Goal: Task Accomplishment & Management: Complete application form

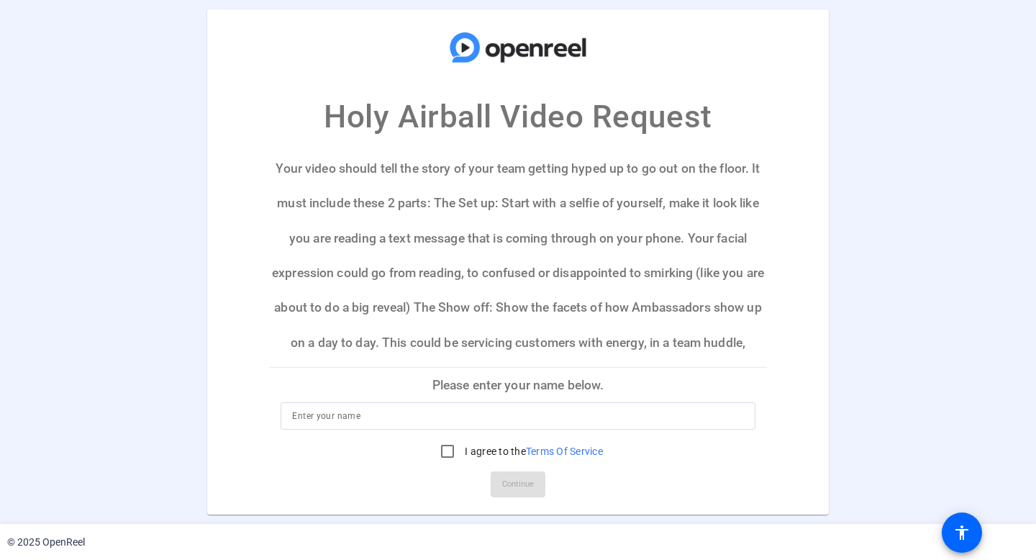
click at [382, 403] on div at bounding box center [517, 415] width 451 height 27
type input "Robert Stewart"
click at [446, 452] on input "I agree to the Terms Of Service" at bounding box center [447, 451] width 29 height 29
checkbox input "true"
click at [512, 482] on span "Continue" at bounding box center [518, 484] width 32 height 22
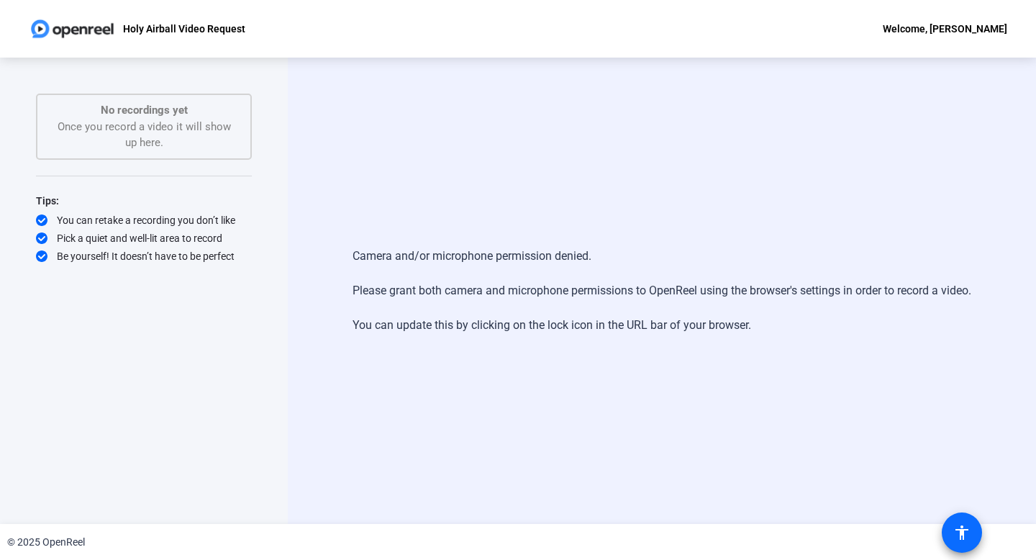
click at [955, 529] on mat-icon "accessibility" at bounding box center [961, 532] width 17 height 17
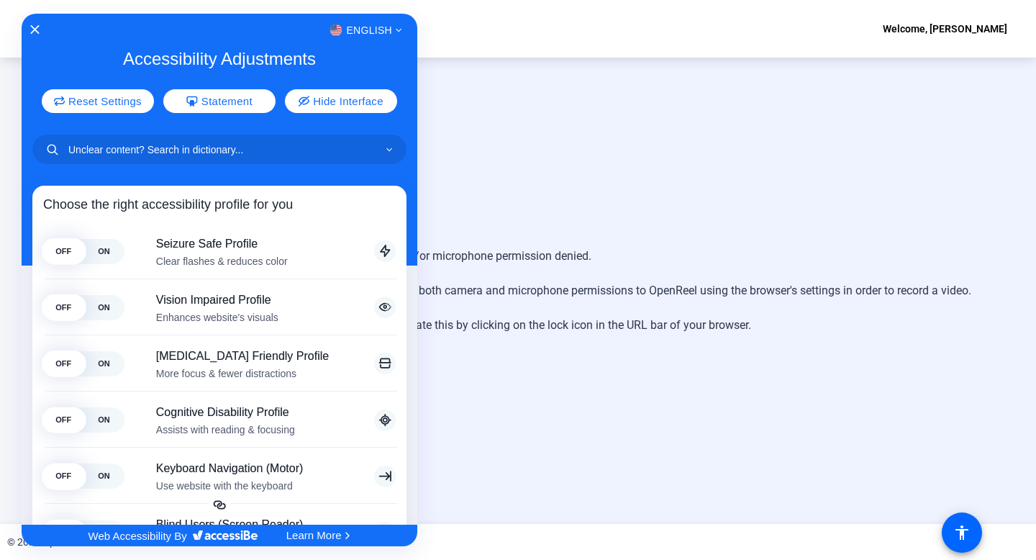
click at [39, 24] on div "English" at bounding box center [220, 30] width 396 height 19
click at [36, 33] on icon "Close Accessibility Interface" at bounding box center [34, 29] width 10 height 10
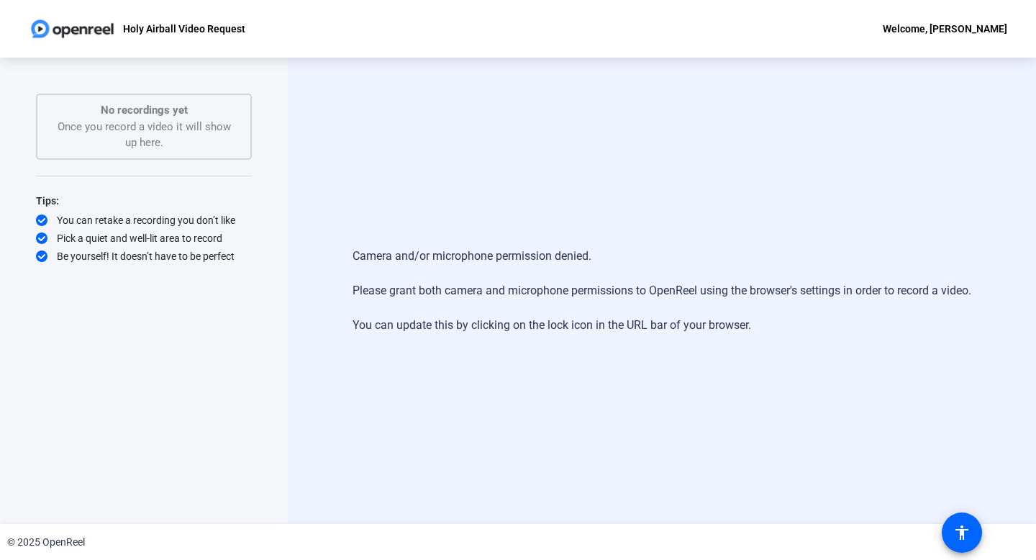
click at [205, 126] on div "No recordings yet Once you record a video it will show up here." at bounding box center [144, 126] width 184 height 49
drag, startPoint x: 952, startPoint y: 22, endPoint x: 952, endPoint y: 34, distance: 12.2
click at [952, 22] on div "Welcome, Robert Stewart" at bounding box center [945, 28] width 124 height 17
click at [958, 544] on div at bounding box center [518, 280] width 1036 height 560
click at [960, 535] on mat-icon "accessibility" at bounding box center [961, 532] width 17 height 17
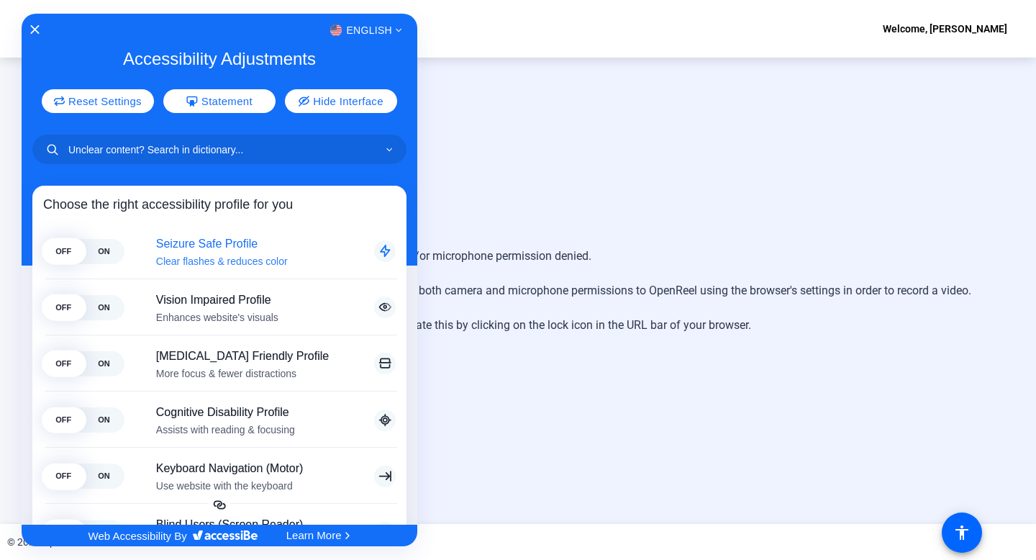
click at [76, 245] on span "OFF" at bounding box center [63, 251] width 40 height 25
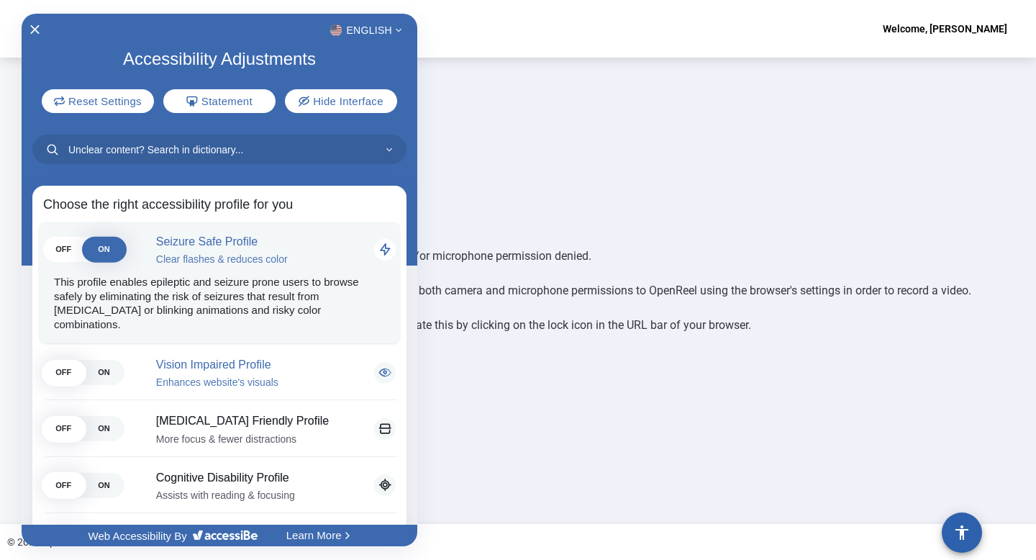
click at [71, 360] on span "OFF" at bounding box center [63, 372] width 40 height 25
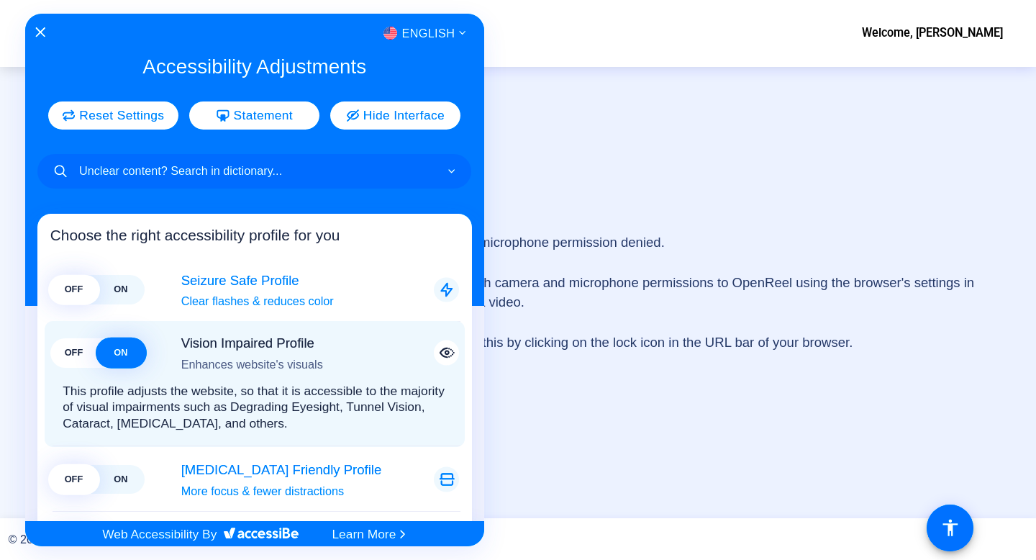
click at [76, 470] on span "OFF" at bounding box center [73, 478] width 47 height 29
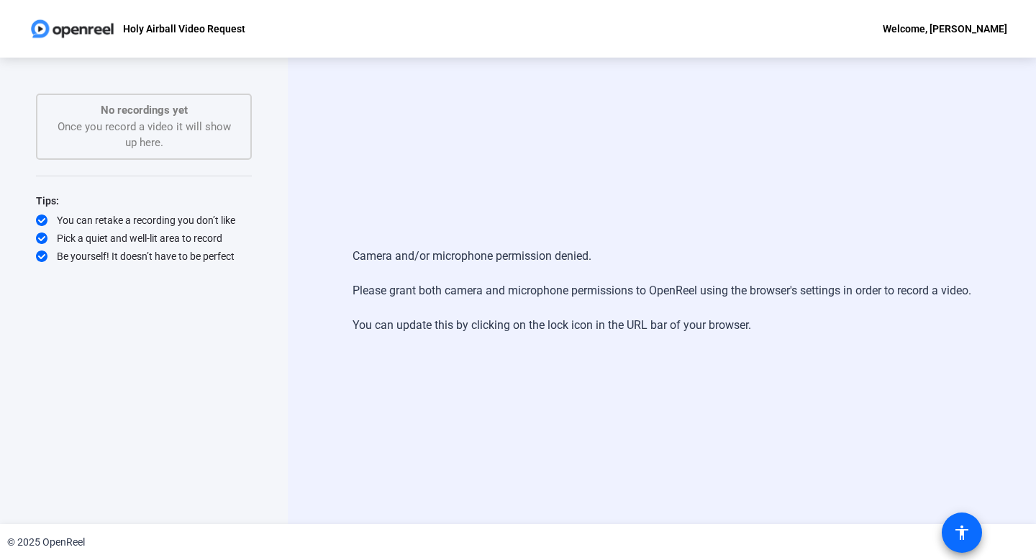
click at [955, 530] on mat-icon "accessibility" at bounding box center [961, 532] width 17 height 17
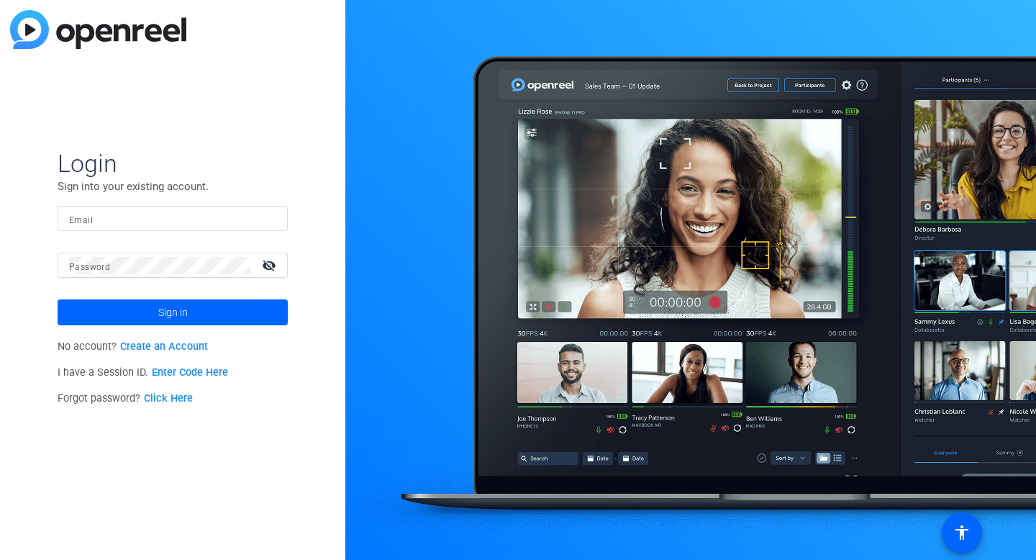
click at [173, 347] on link "Create an Account" at bounding box center [164, 346] width 88 height 12
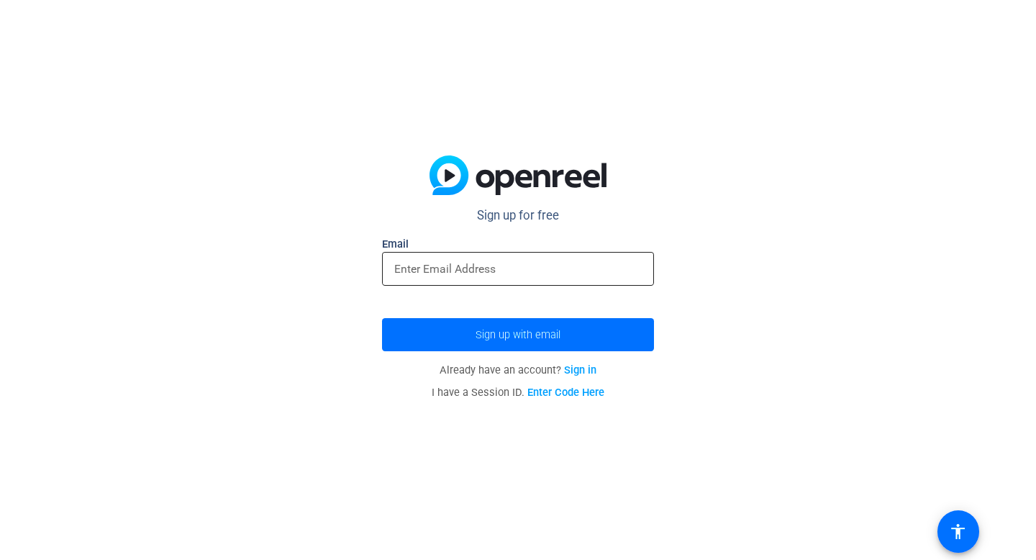
click at [437, 266] on input "email" at bounding box center [517, 269] width 247 height 18
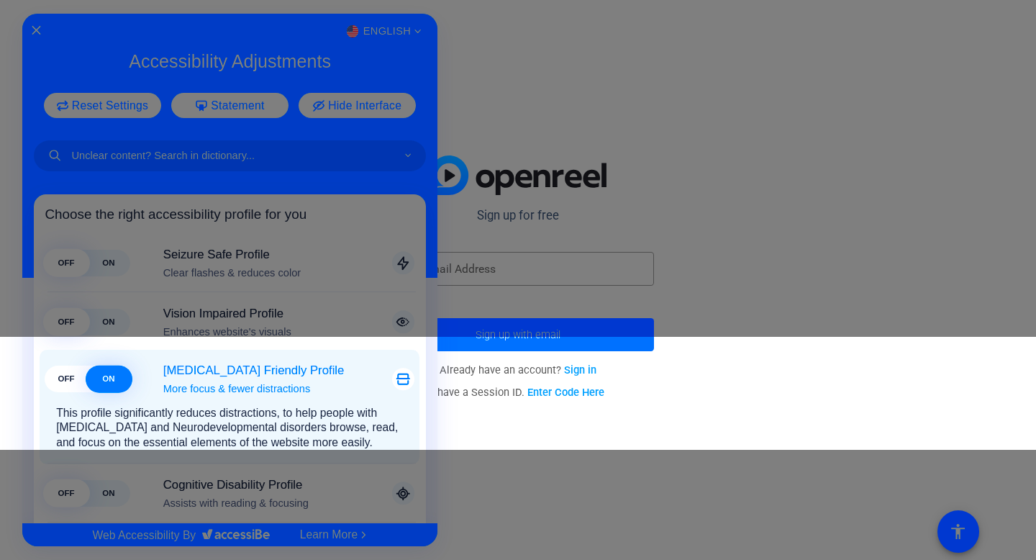
click at [66, 376] on span "OFF" at bounding box center [66, 378] width 42 height 27
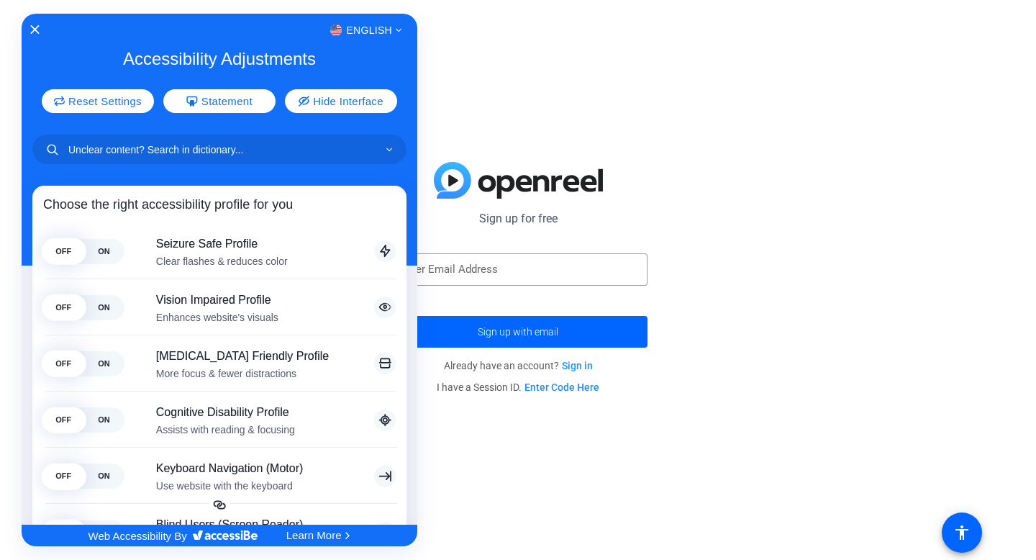
click at [464, 266] on div at bounding box center [518, 280] width 1036 height 560
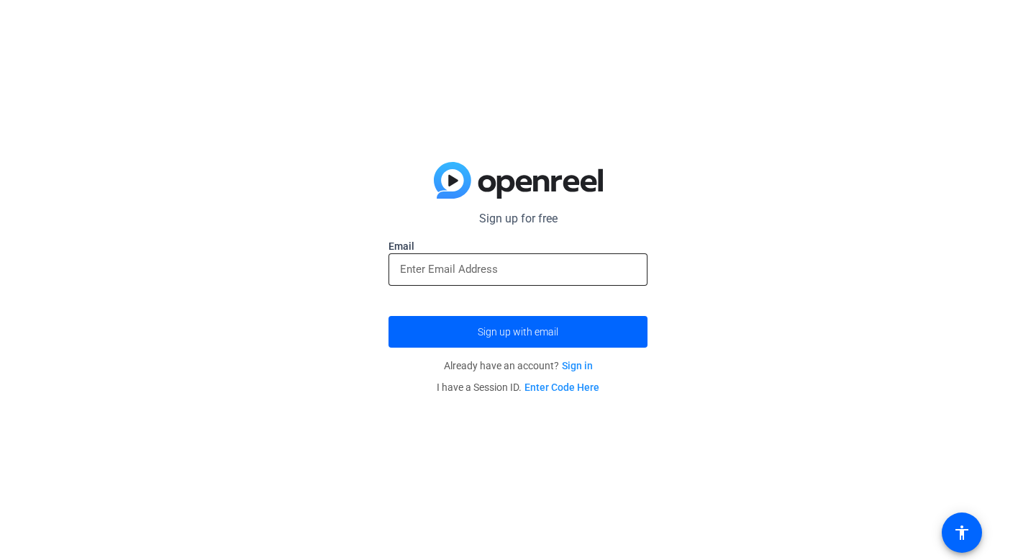
click at [464, 267] on input "email" at bounding box center [518, 268] width 236 height 17
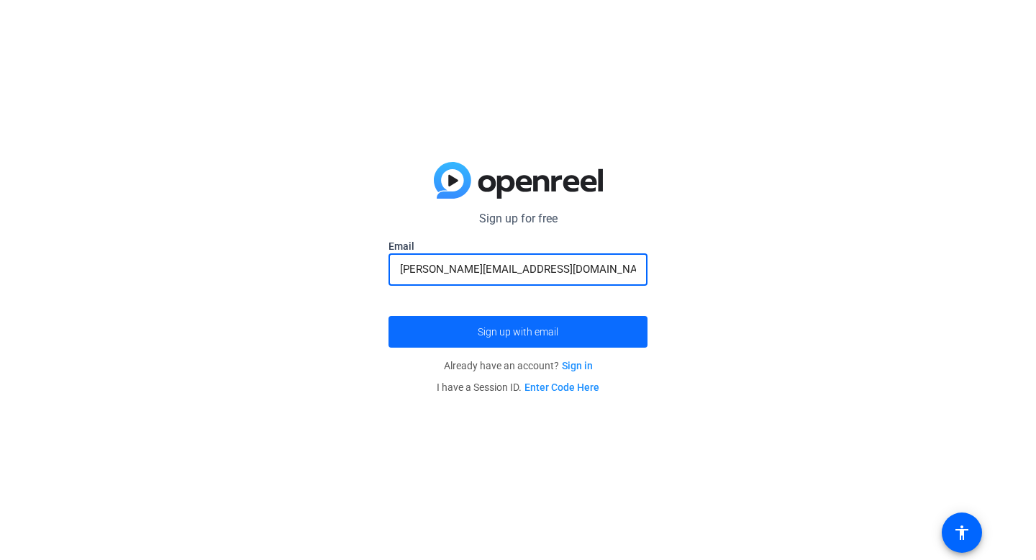
type input "[PERSON_NAME][EMAIL_ADDRESS][DOMAIN_NAME]"
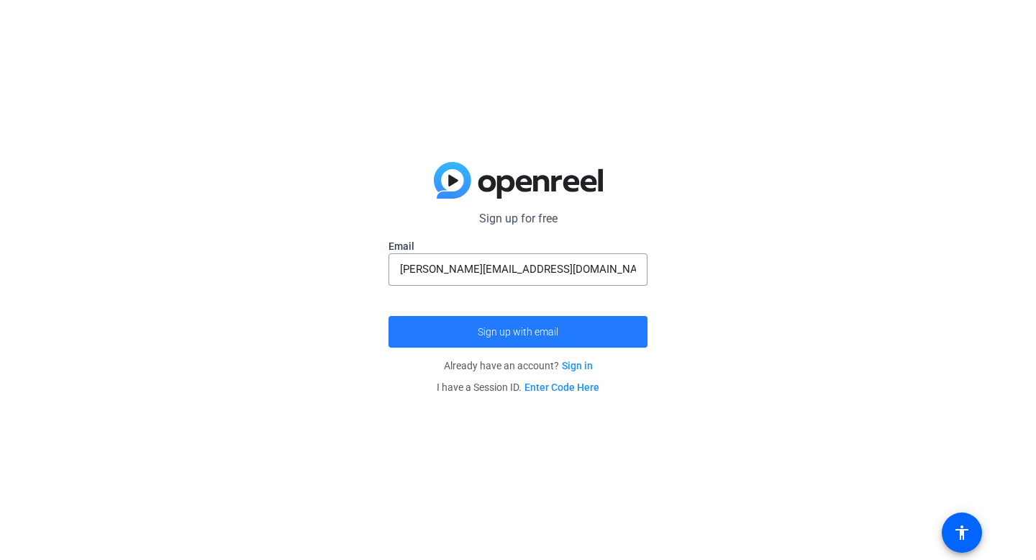
click at [444, 329] on span "submit" at bounding box center [517, 331] width 259 height 35
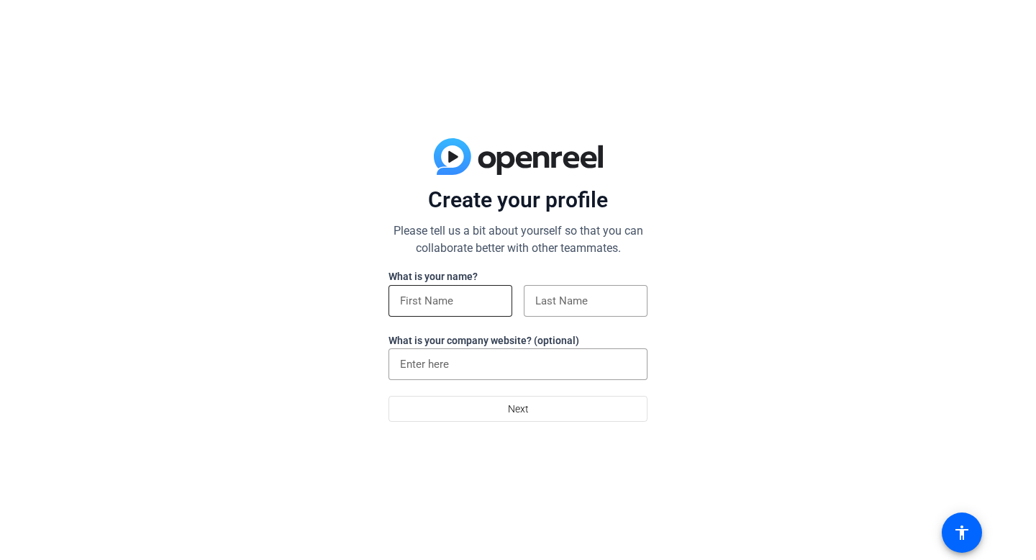
click at [476, 289] on div at bounding box center [450, 301] width 101 height 32
type input "[PERSON_NAME]"
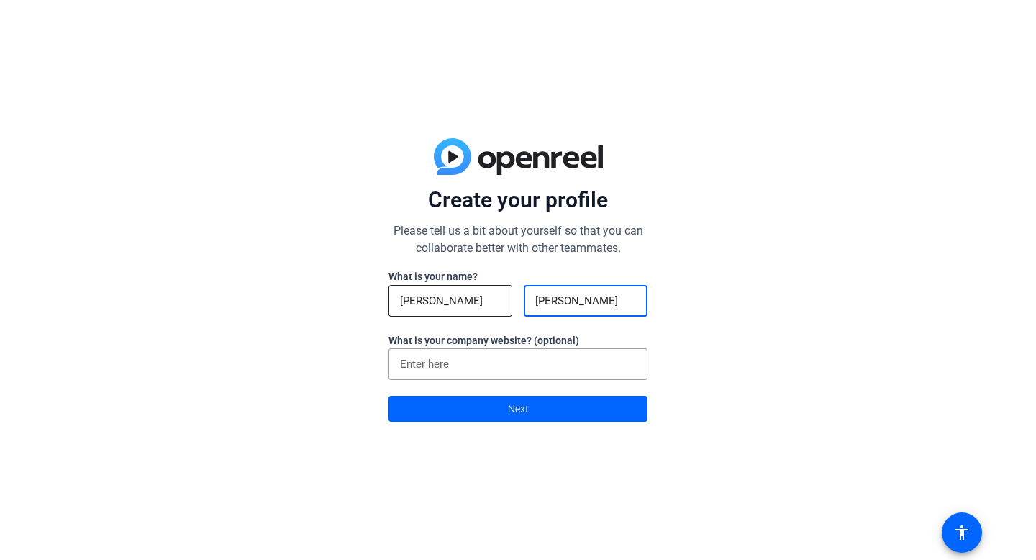
type input "[PERSON_NAME]"
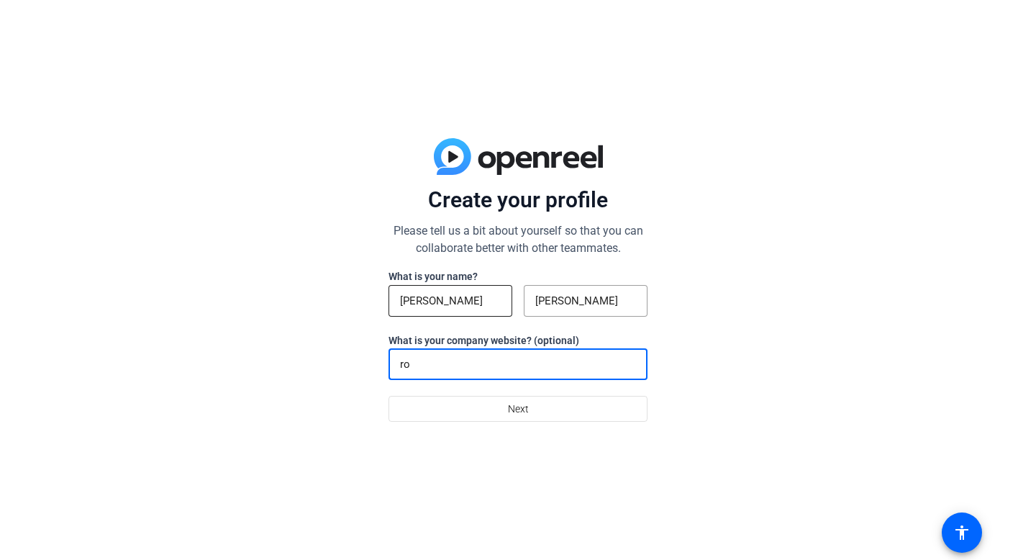
type input "r"
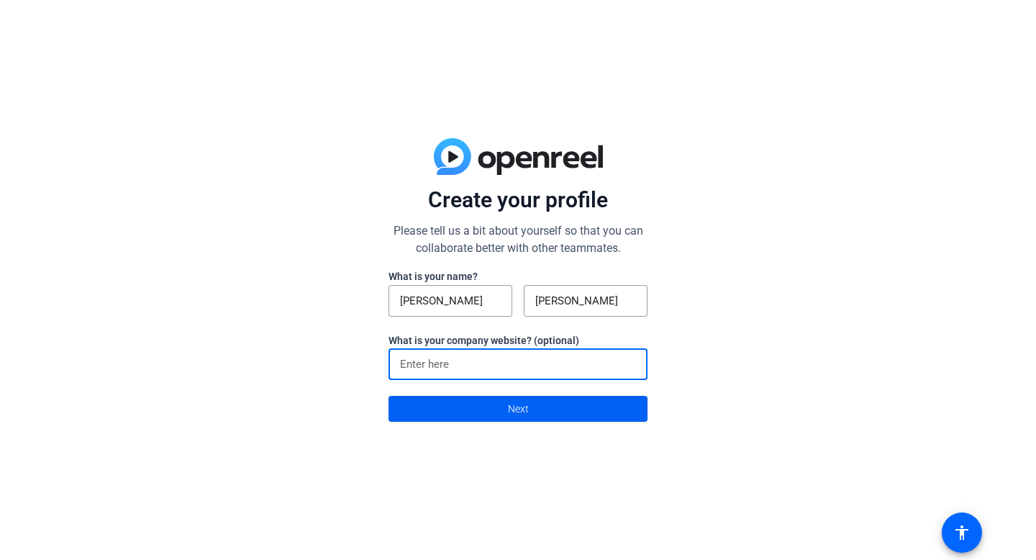
click at [466, 416] on span at bounding box center [518, 408] width 258 height 35
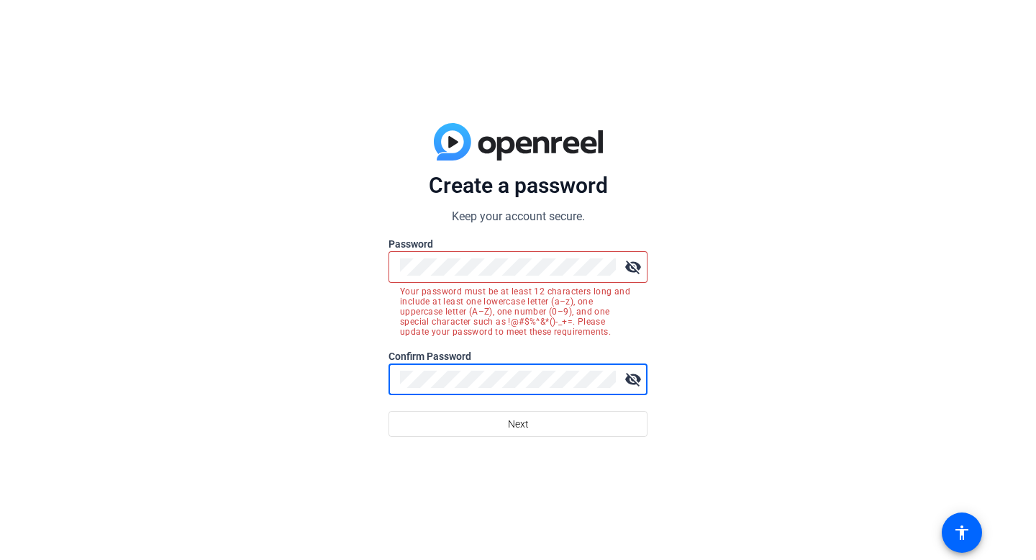
click at [630, 267] on mat-icon "visibility_off" at bounding box center [633, 267] width 29 height 29
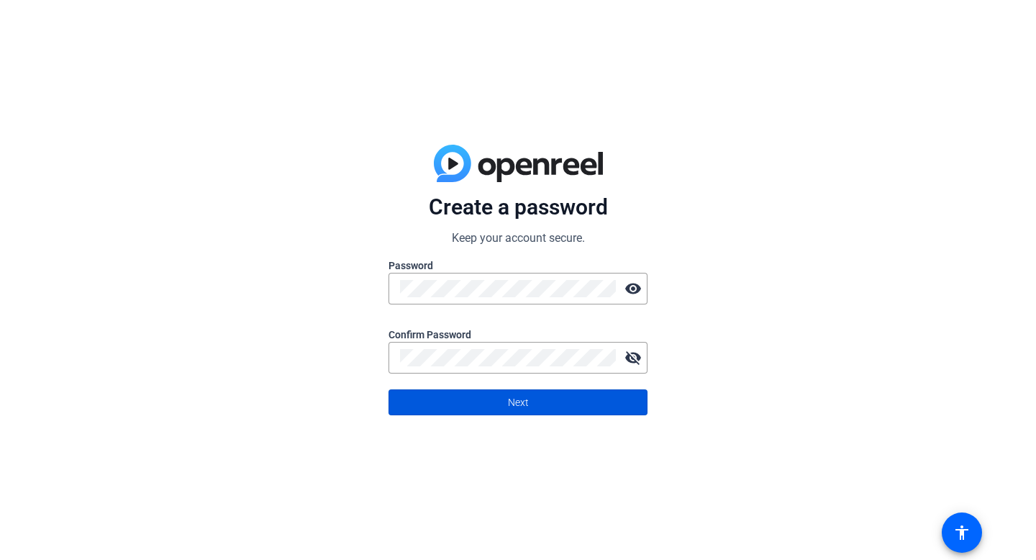
click at [573, 413] on span at bounding box center [518, 402] width 258 height 35
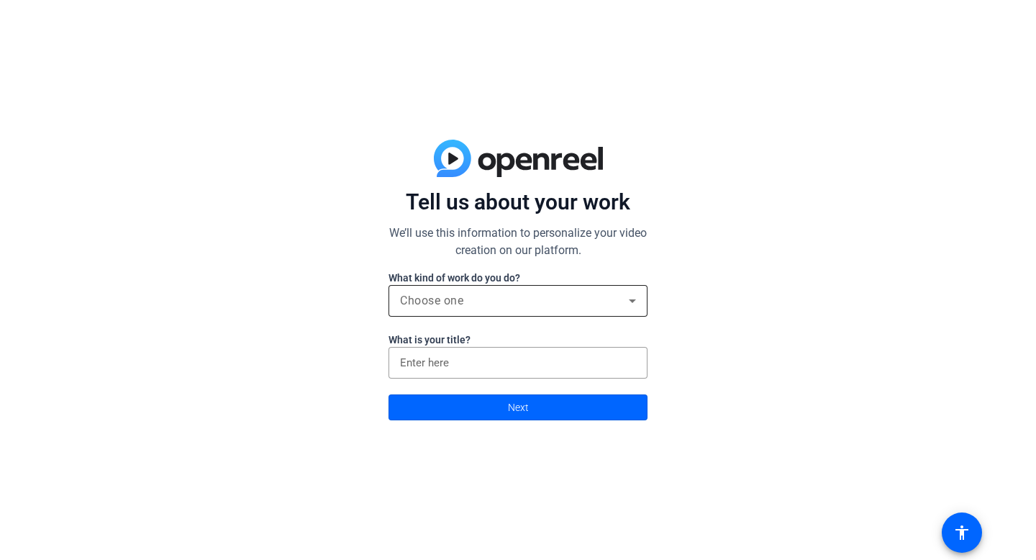
click at [486, 296] on div "Choose one" at bounding box center [514, 300] width 229 height 17
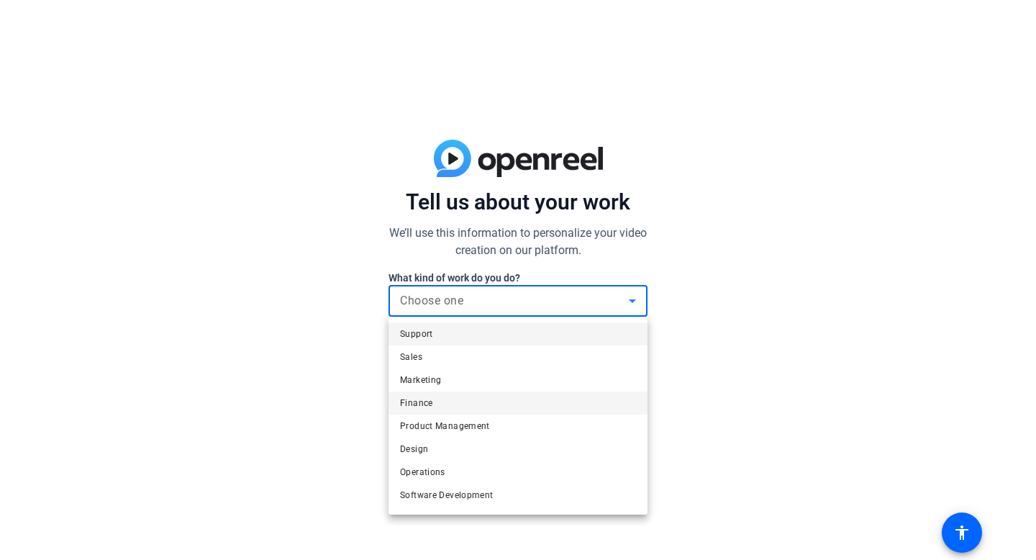
click at [476, 406] on mat-option "Finance" at bounding box center [517, 402] width 259 height 23
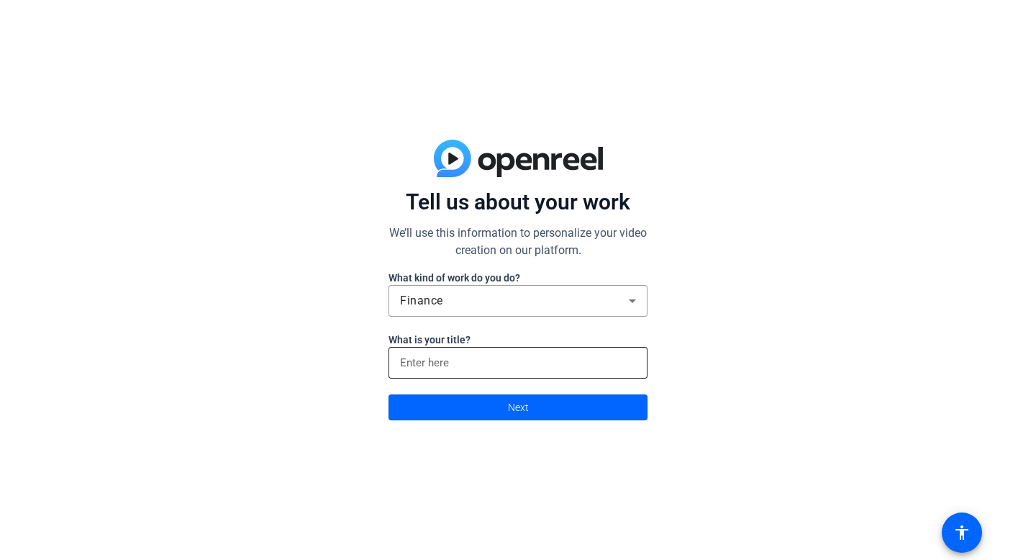
click at [472, 373] on div at bounding box center [518, 363] width 236 height 32
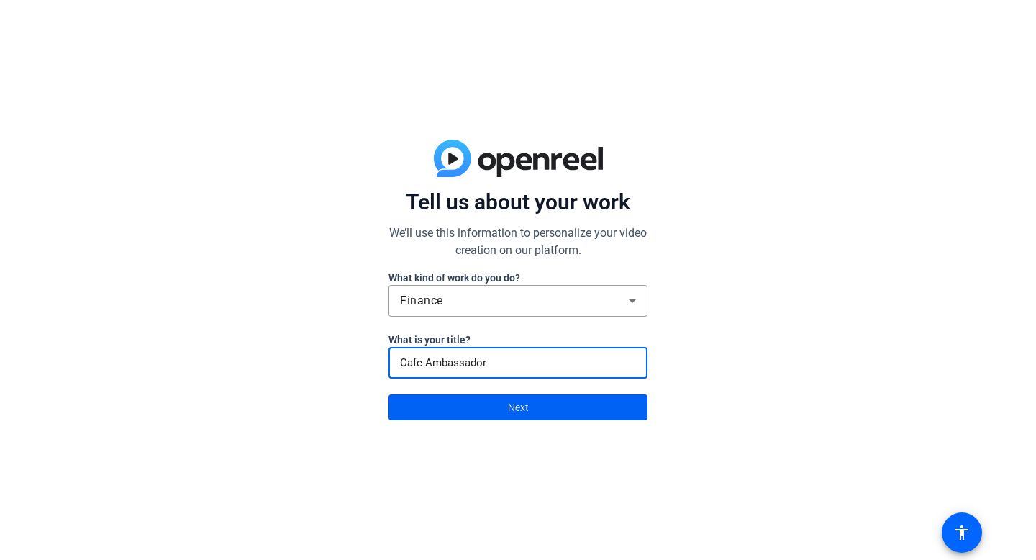
type input "Cafe Ambassador"
click at [450, 416] on span at bounding box center [518, 407] width 258 height 35
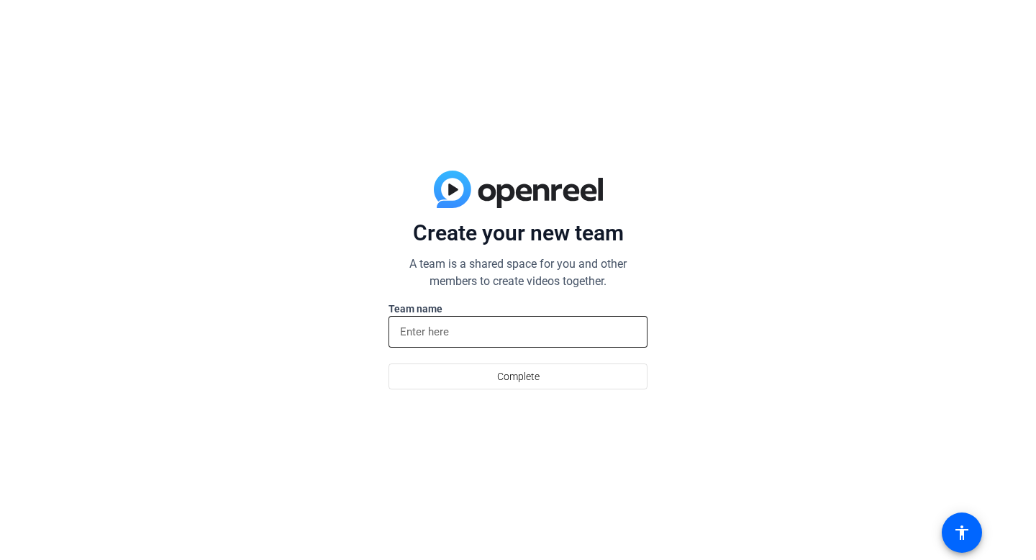
click at [490, 338] on input at bounding box center [518, 331] width 236 height 17
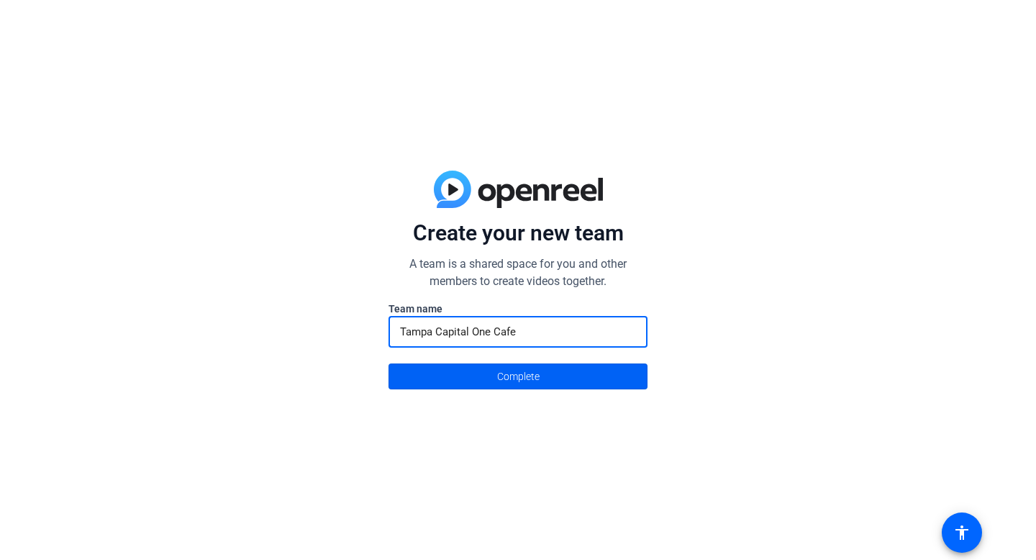
type input "Tampa Capital One Cafe"
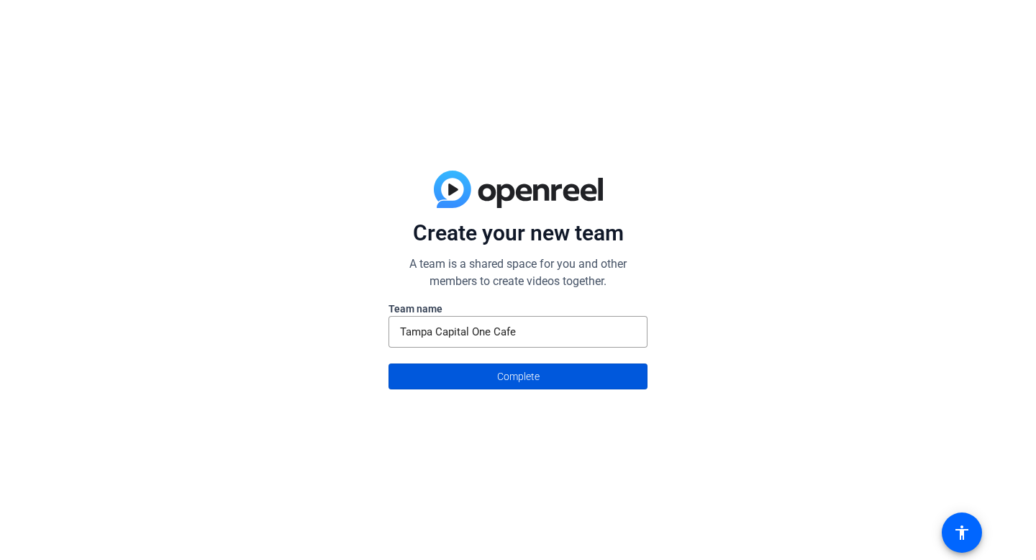
click at [503, 375] on span "Complete" at bounding box center [518, 376] width 42 height 27
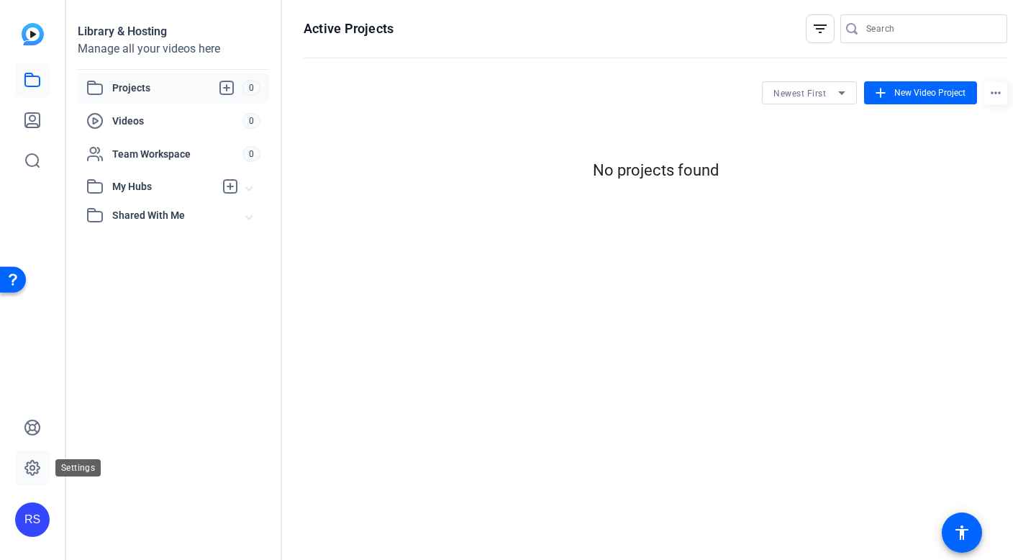
click at [35, 471] on icon at bounding box center [32, 467] width 17 height 17
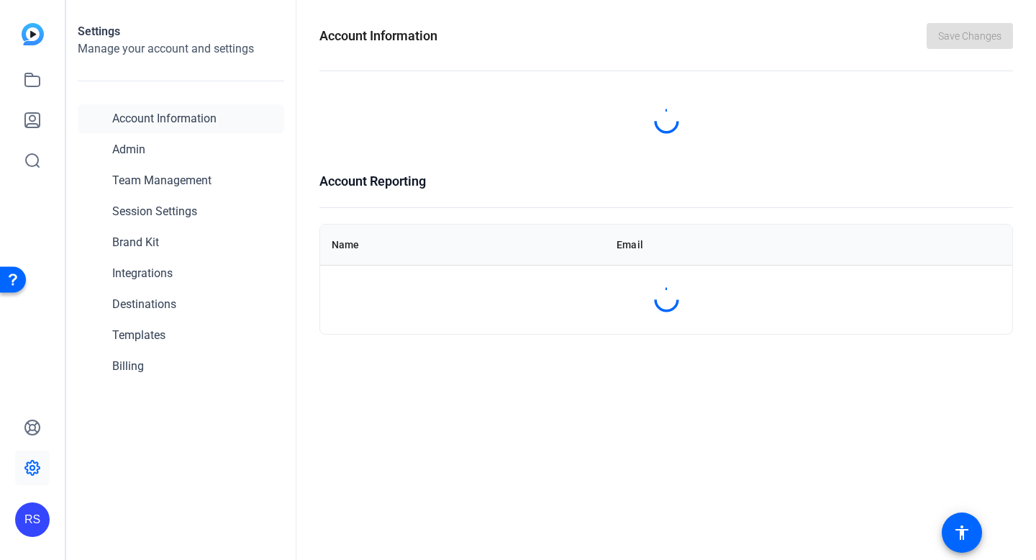
click at [35, 471] on icon at bounding box center [32, 467] width 17 height 17
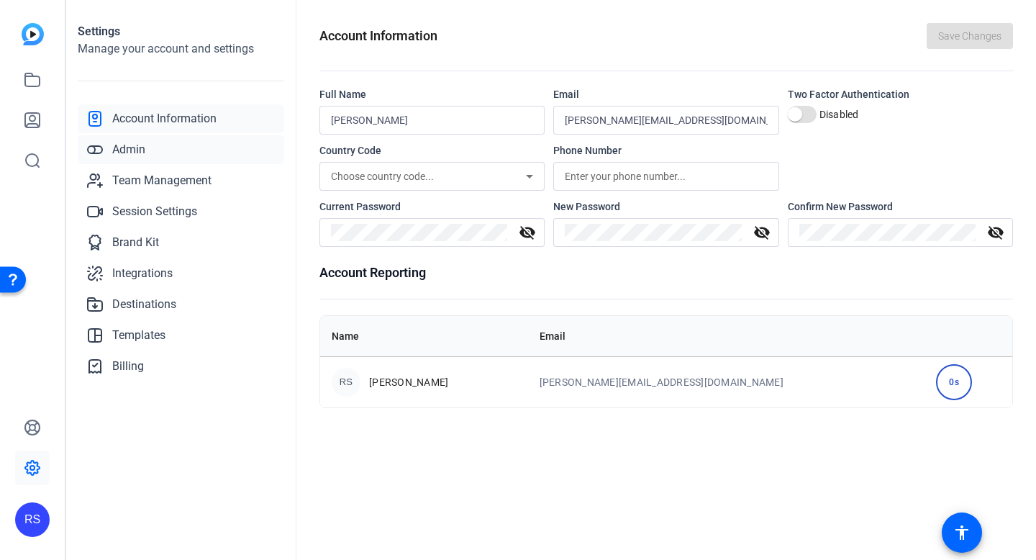
click at [142, 147] on span "Admin" at bounding box center [128, 149] width 33 height 17
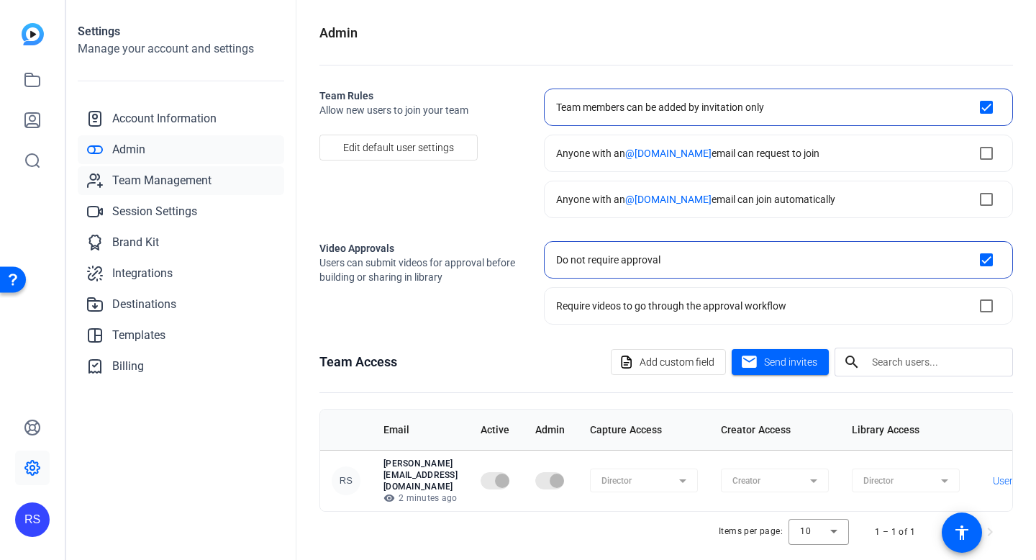
click at [193, 188] on span "Team Management" at bounding box center [161, 180] width 99 height 17
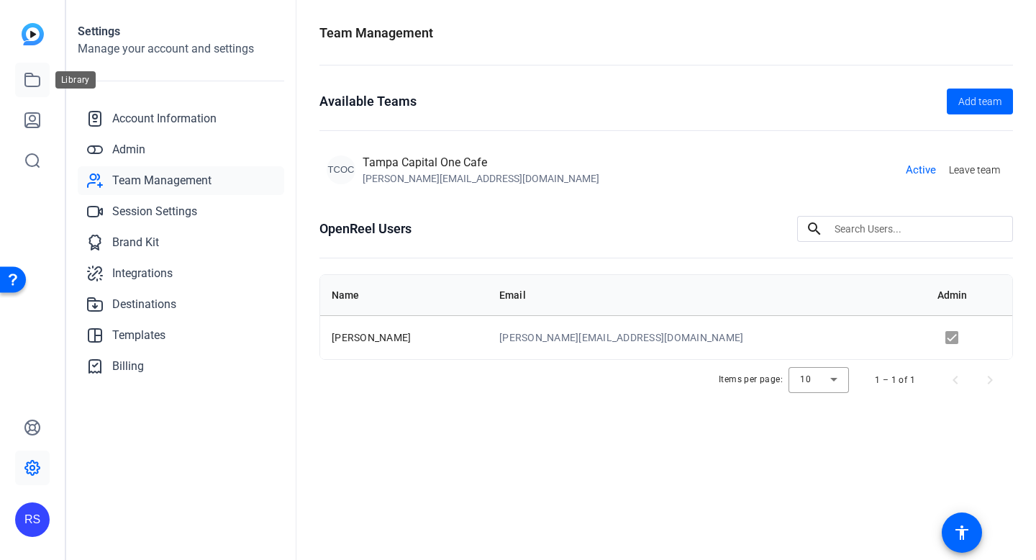
click at [37, 82] on icon at bounding box center [32, 79] width 17 height 17
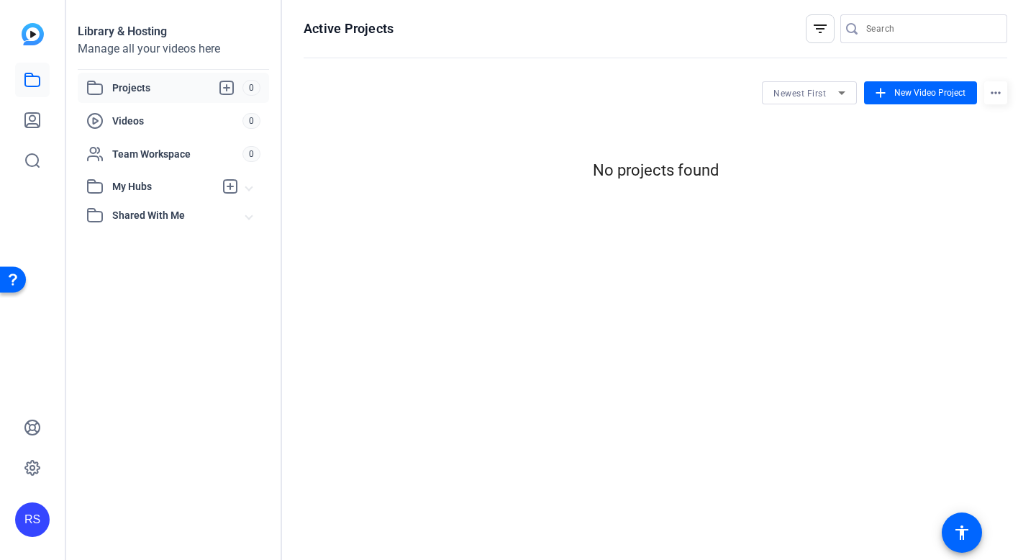
click at [824, 31] on mat-icon "filter_list" at bounding box center [819, 28] width 17 height 17
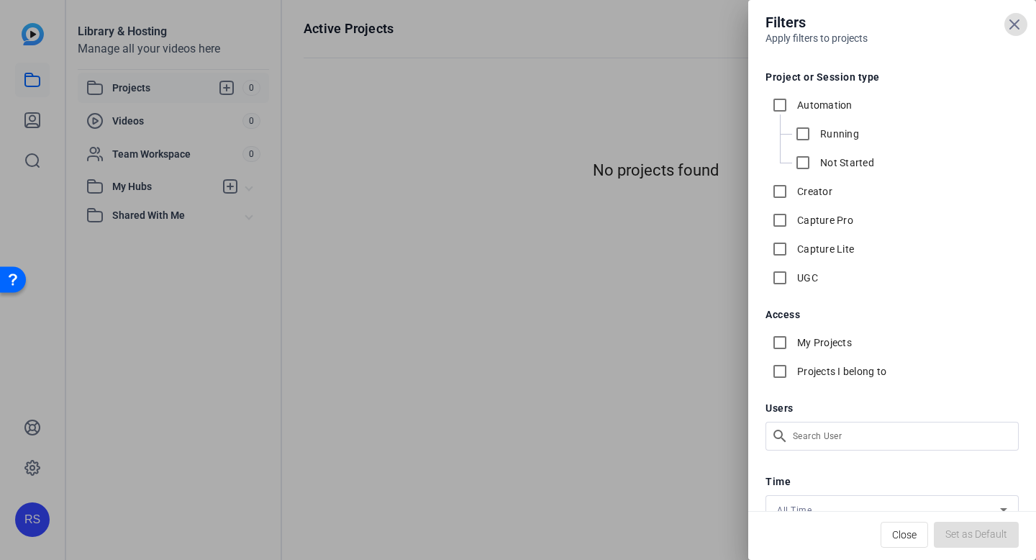
click at [1018, 27] on icon at bounding box center [1014, 24] width 17 height 17
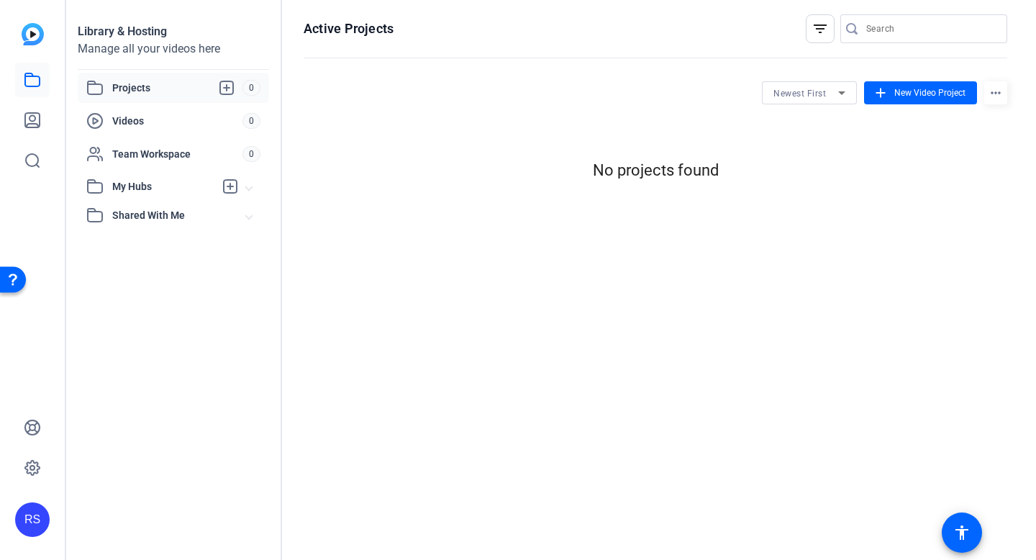
click at [35, 515] on div "RS" at bounding box center [32, 519] width 35 height 35
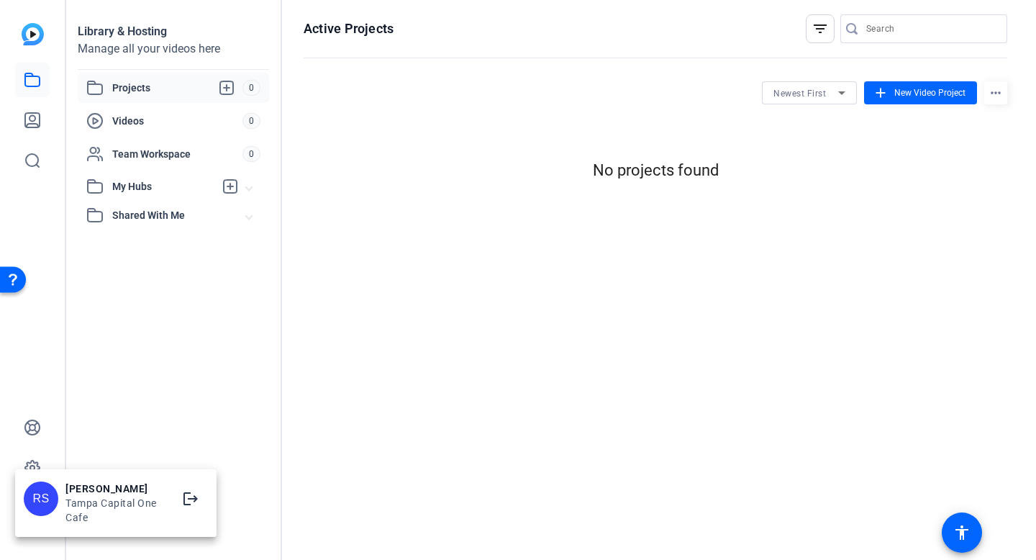
click at [32, 463] on div at bounding box center [518, 280] width 1036 height 560
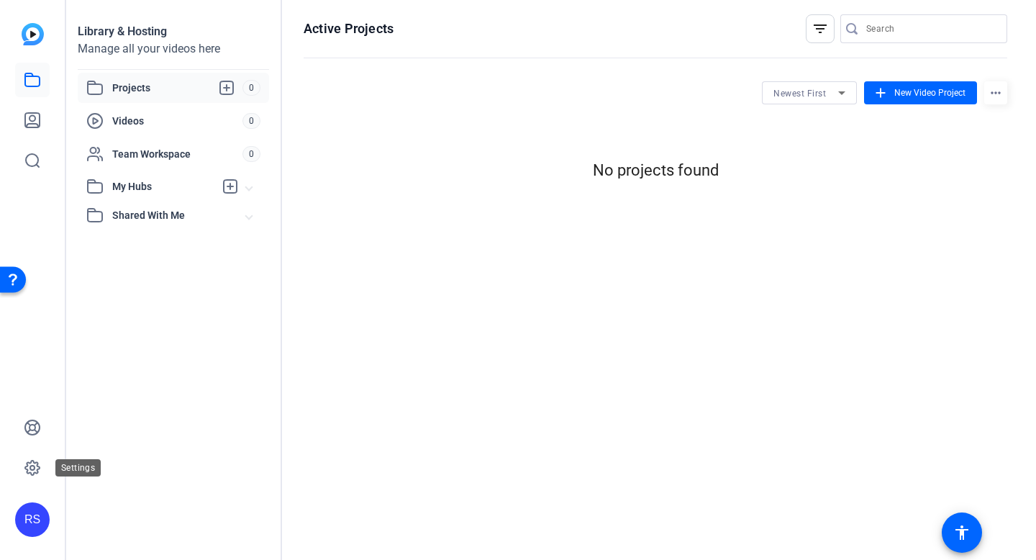
click at [32, 463] on icon at bounding box center [32, 467] width 17 height 17
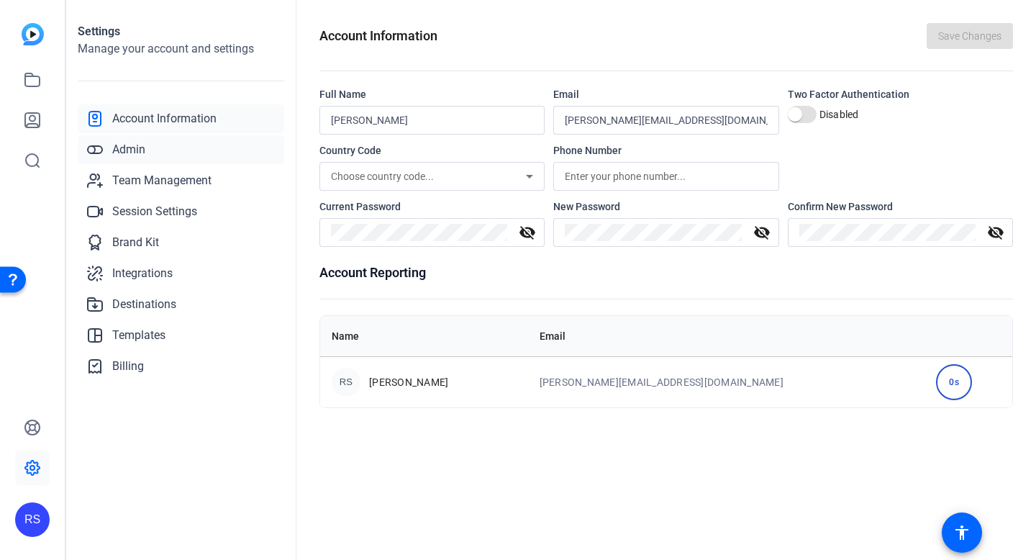
click at [128, 150] on span "Admin" at bounding box center [128, 149] width 33 height 17
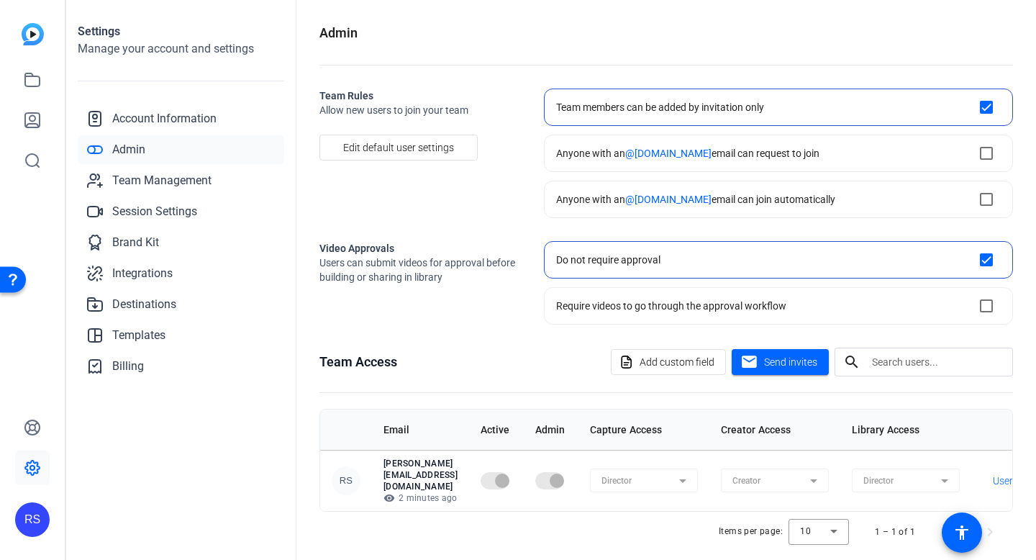
checkbox input "true"
click at [35, 33] on img at bounding box center [33, 34] width 22 height 22
